Goal: Navigation & Orientation: Find specific page/section

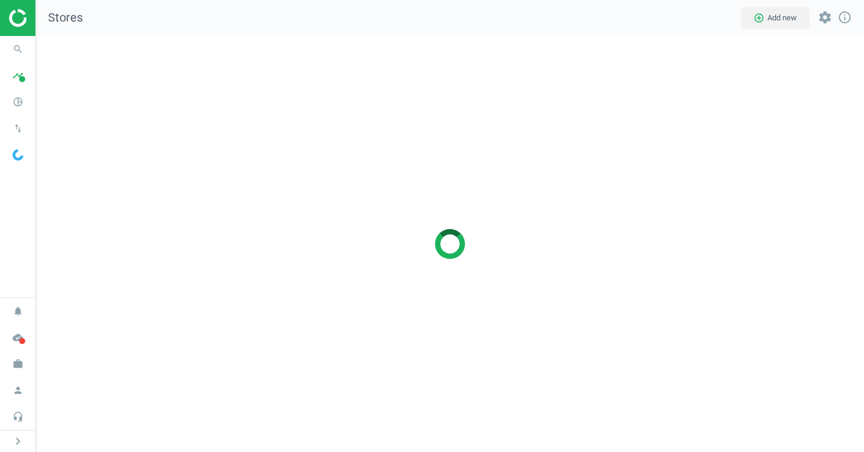
scroll to position [435, 846]
